Goal: Transaction & Acquisition: Purchase product/service

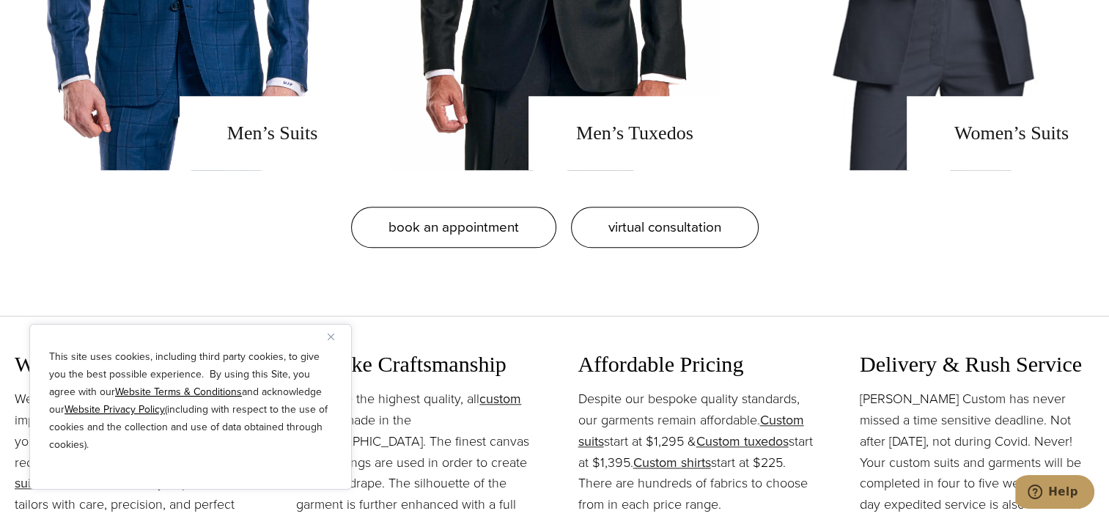
scroll to position [1393, 0]
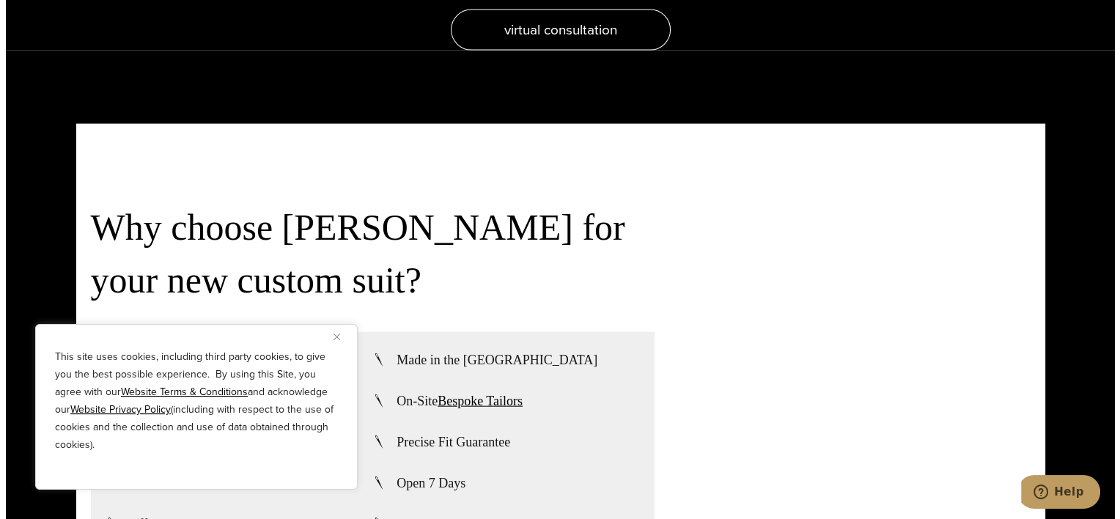
scroll to position [3592, 0]
